Goal: Information Seeking & Learning: Learn about a topic

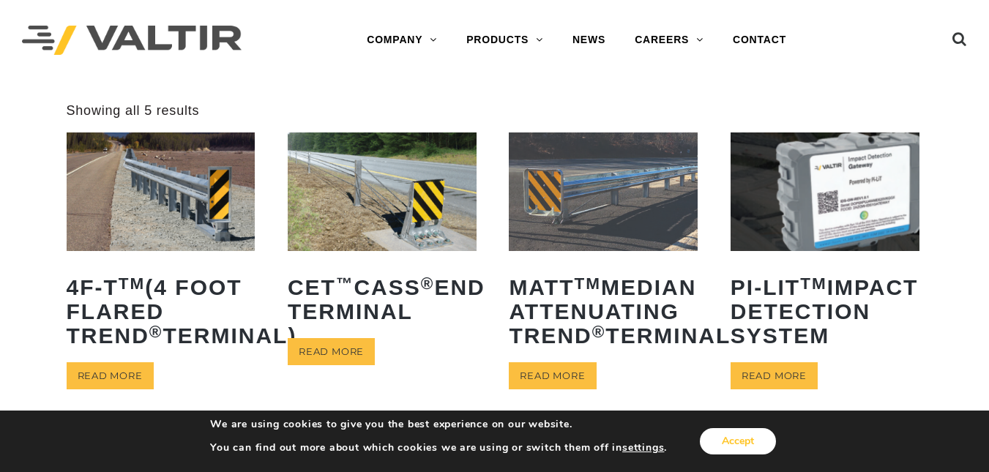
click at [715, 433] on button "Accept" at bounding box center [738, 441] width 76 height 26
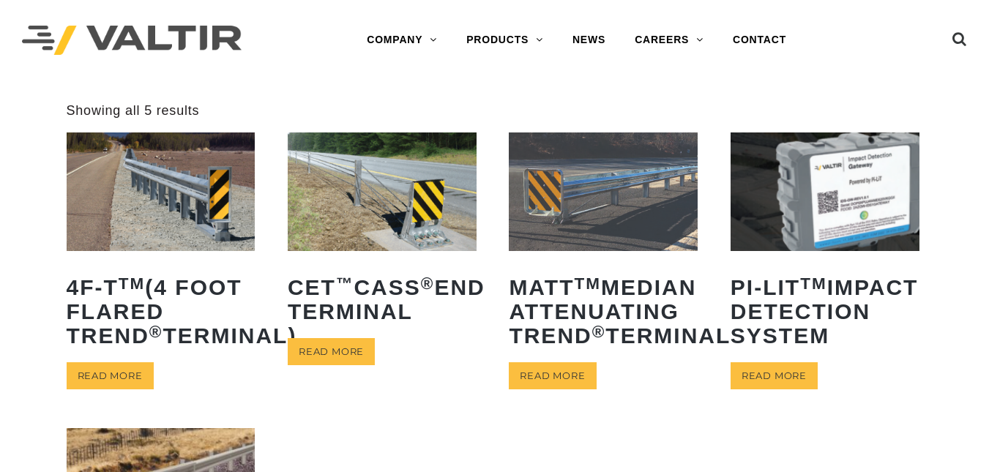
click at [160, 169] on img at bounding box center [161, 192] width 189 height 118
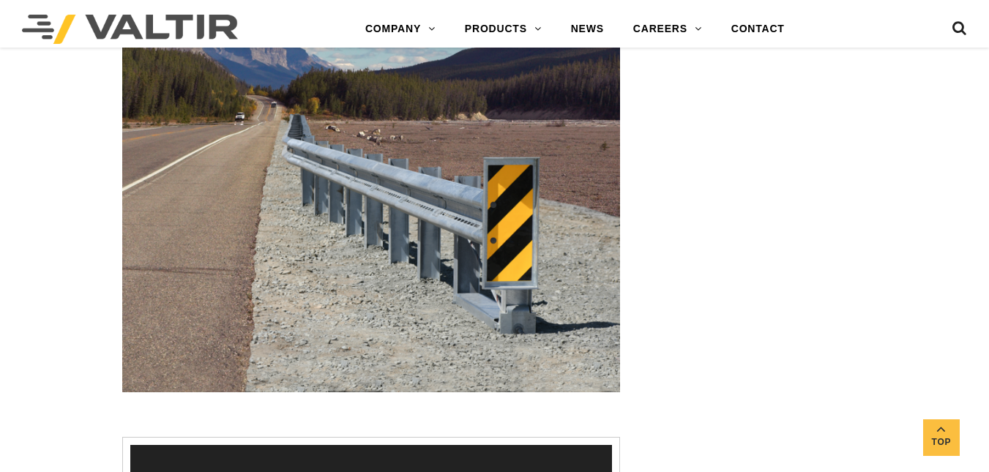
scroll to position [1652, 0]
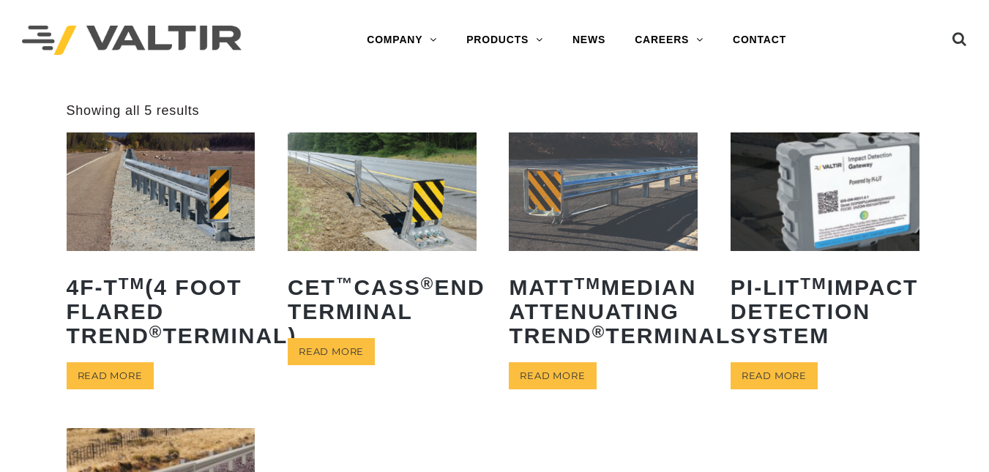
click at [666, 181] on img at bounding box center [603, 192] width 189 height 118
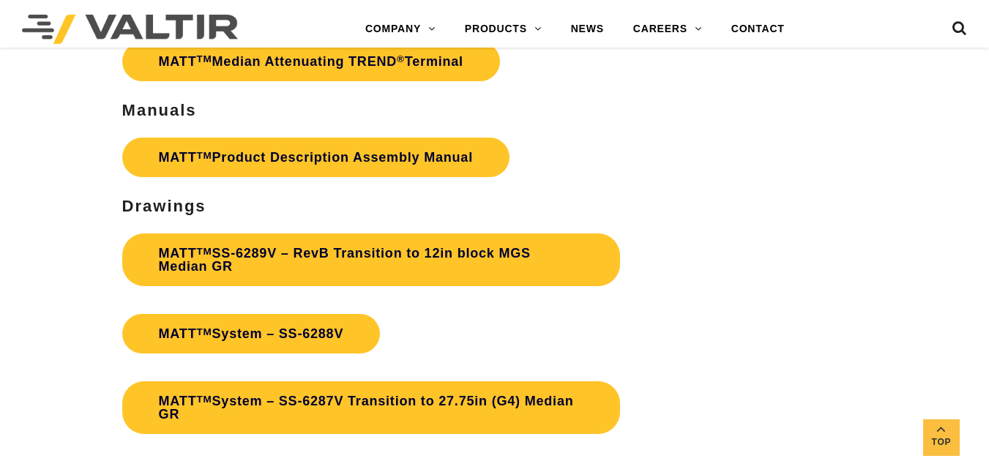
scroll to position [4378, 0]
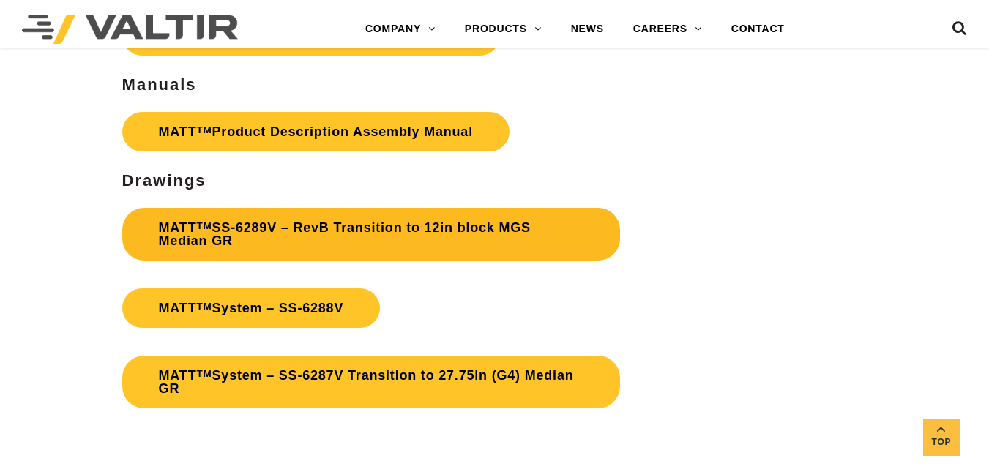
click at [474, 214] on link "MATT TM SS-6289V – RevB Transition to 12in block MGS Median GR" at bounding box center [371, 234] width 498 height 53
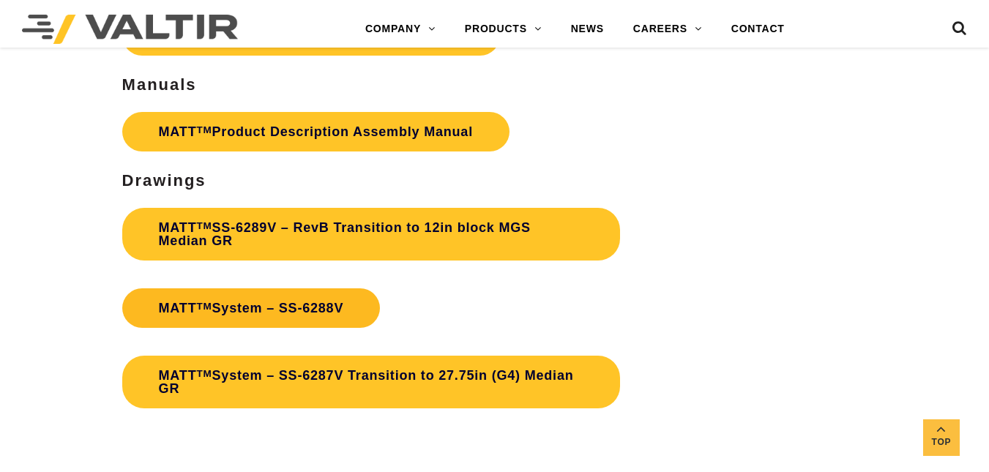
click at [254, 288] on link "MATT TM System – SS-6288V" at bounding box center [251, 308] width 258 height 40
